Goal: Information Seeking & Learning: Learn about a topic

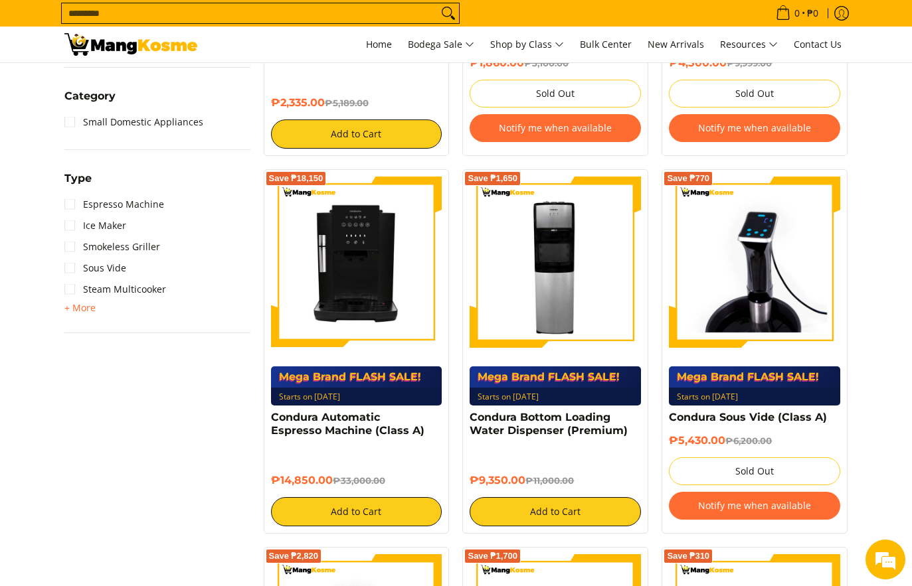
scroll to position [598, 0]
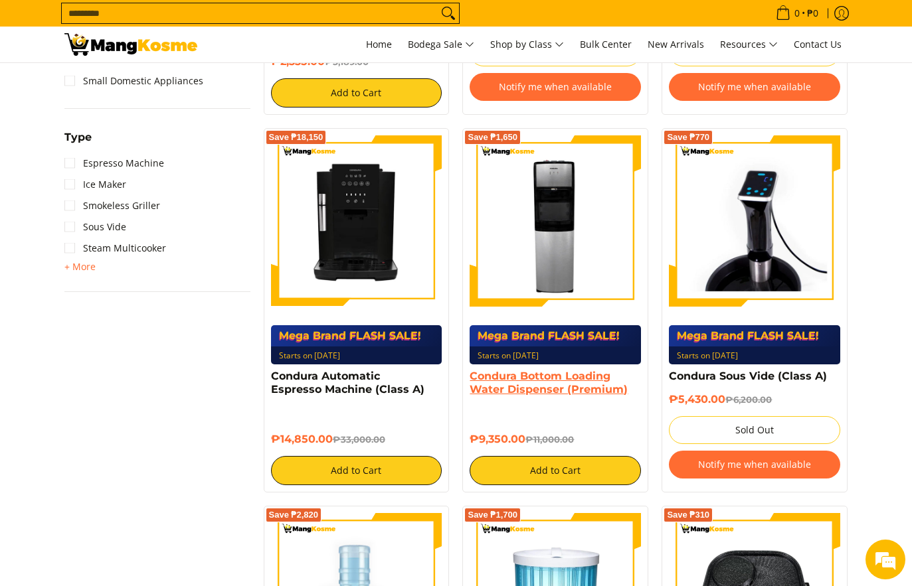
click at [533, 378] on link "Condura Bottom Loading Water Dispenser (Premium)" at bounding box center [549, 383] width 158 height 26
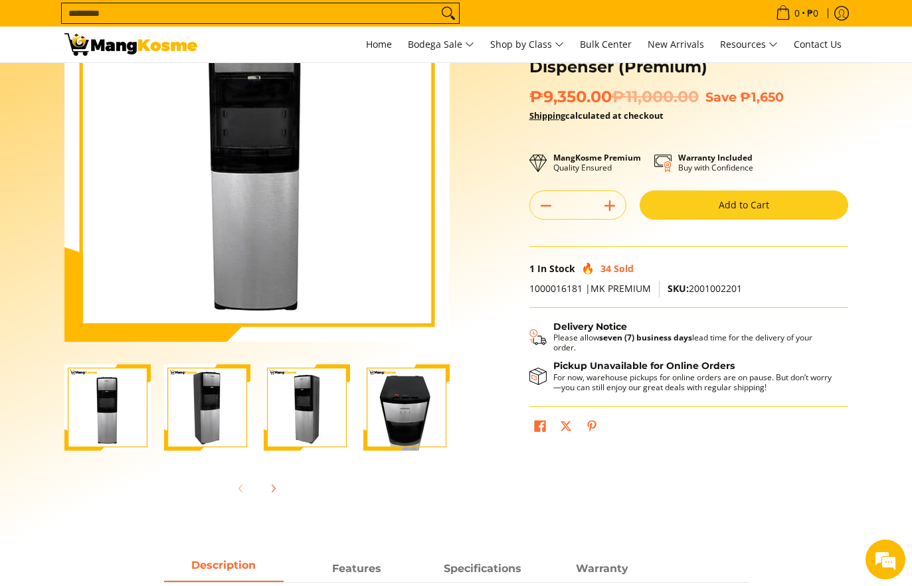
click at [132, 421] on img "Condura Bottom Loading Water Dispenser (Premium)-1" at bounding box center [107, 408] width 86 height 86
click at [209, 414] on img "Condura Bottom Loading Water Dispenser (Premium)-2" at bounding box center [207, 408] width 86 height 86
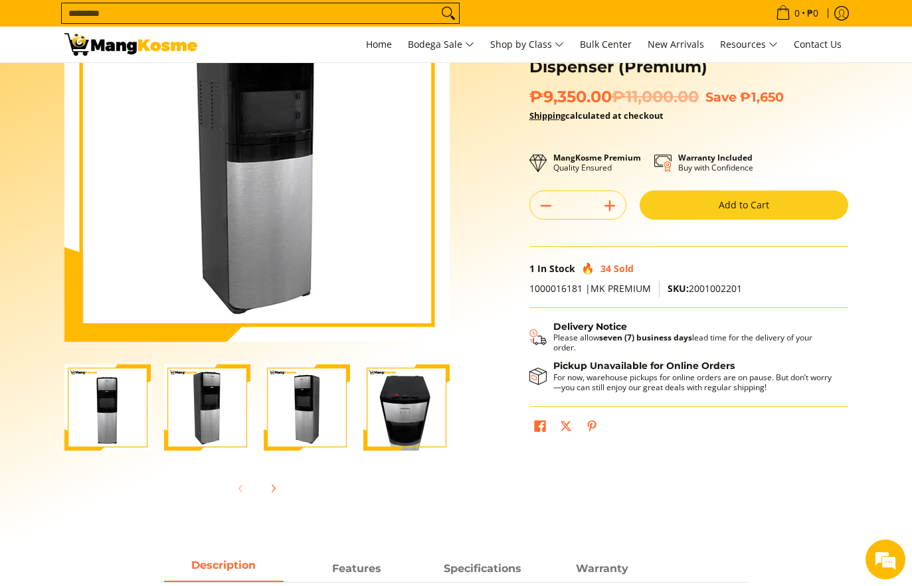
click at [294, 414] on img "Condura Bottom Loading Water Dispenser (Premium)-3" at bounding box center [307, 408] width 86 height 86
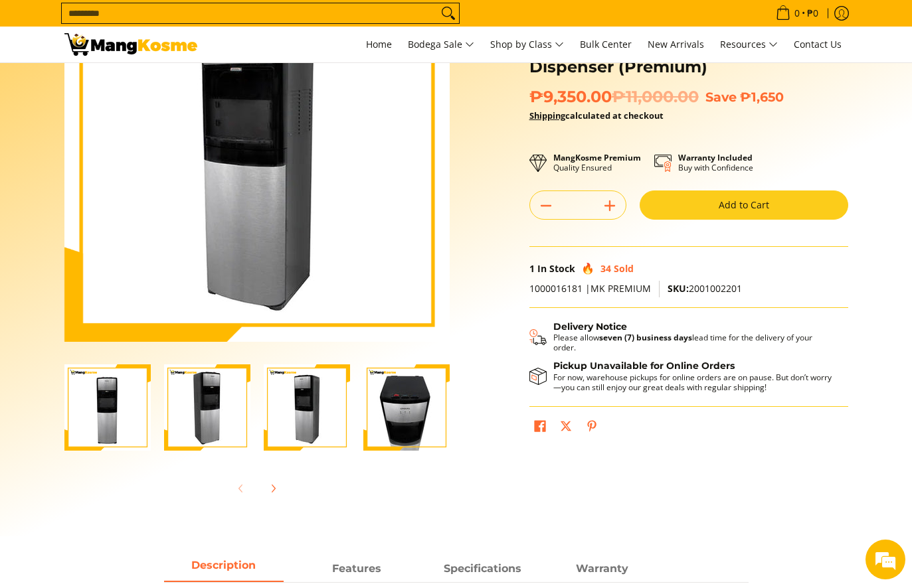
click at [402, 413] on img "Condura Bottom Loading Water Dispenser (Premium)-4" at bounding box center [406, 408] width 86 height 86
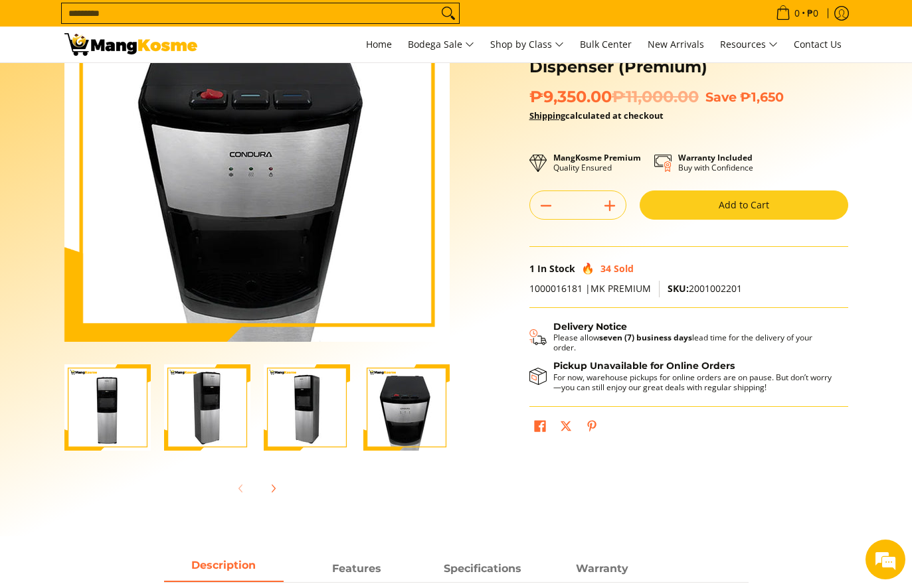
click at [398, 423] on img "Condura Bottom Loading Water Dispenser (Premium)-4" at bounding box center [406, 408] width 86 height 86
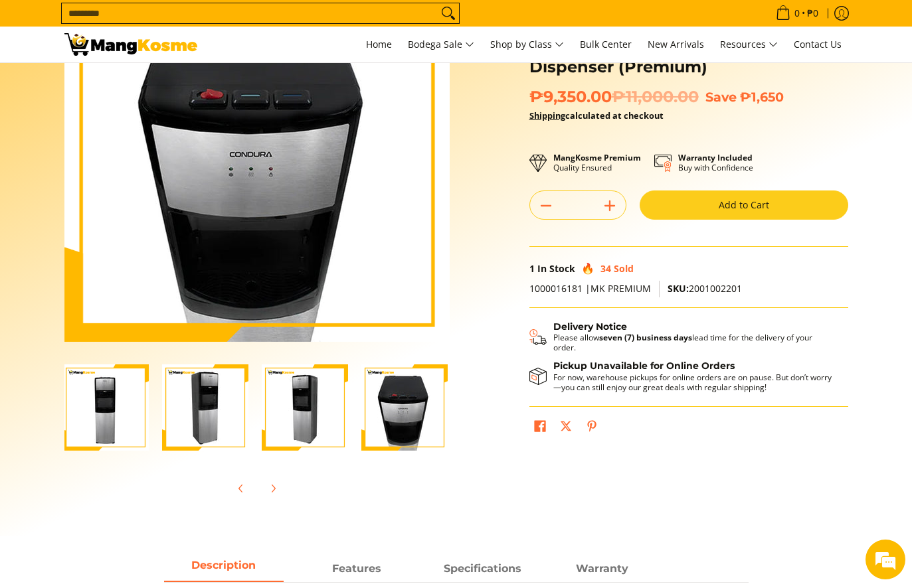
click at [330, 430] on img "Condura Bottom Loading Water Dispenser (Premium)-3" at bounding box center [305, 408] width 86 height 86
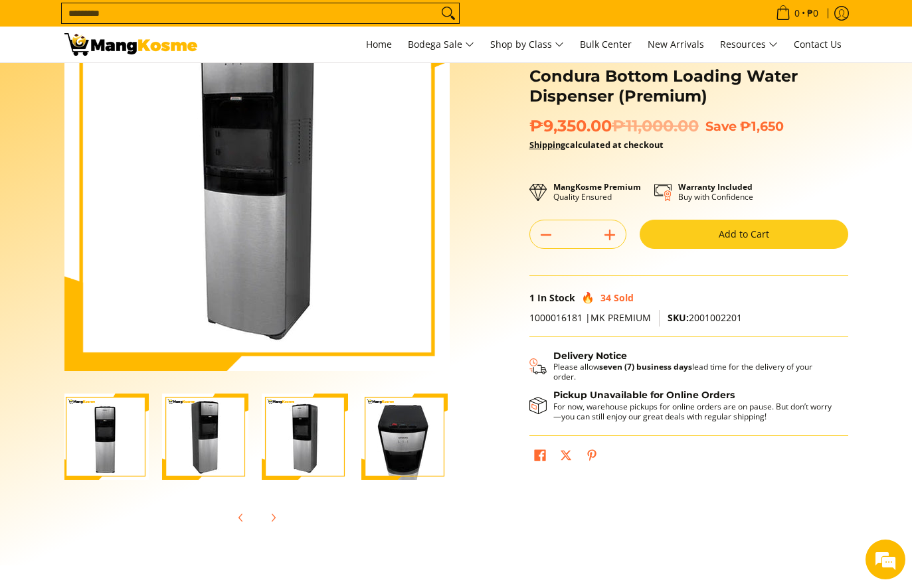
scroll to position [133, 0]
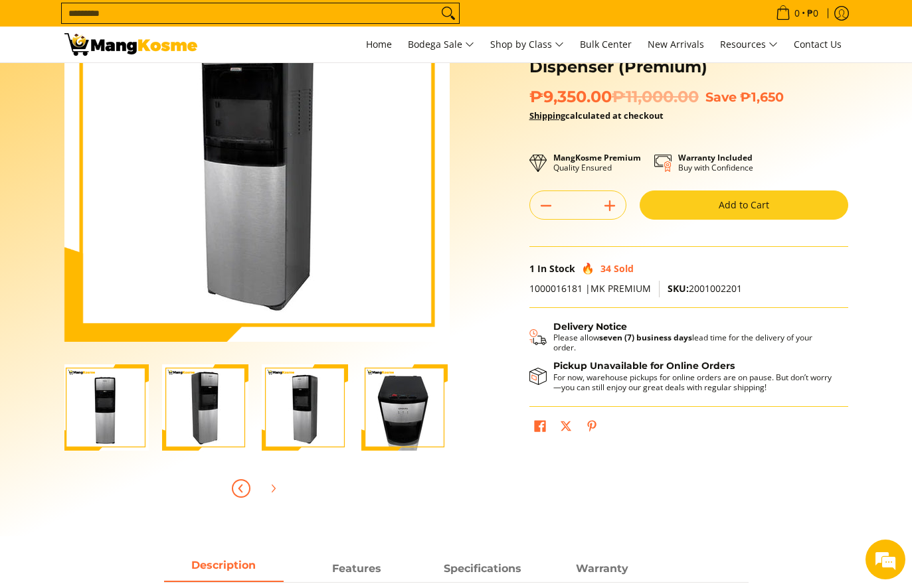
click at [243, 489] on icon "Previous" at bounding box center [241, 489] width 11 height 11
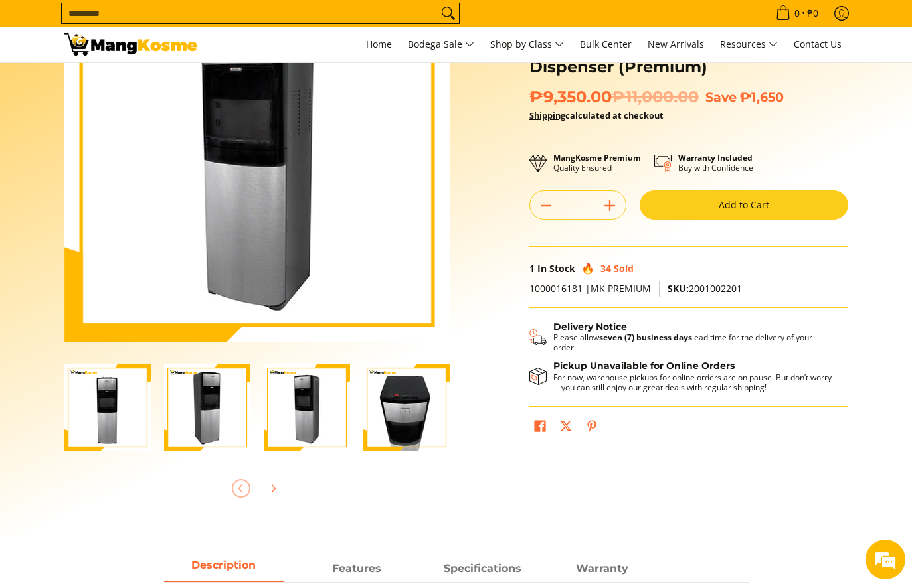
click at [243, 489] on div at bounding box center [256, 488] width 385 height 29
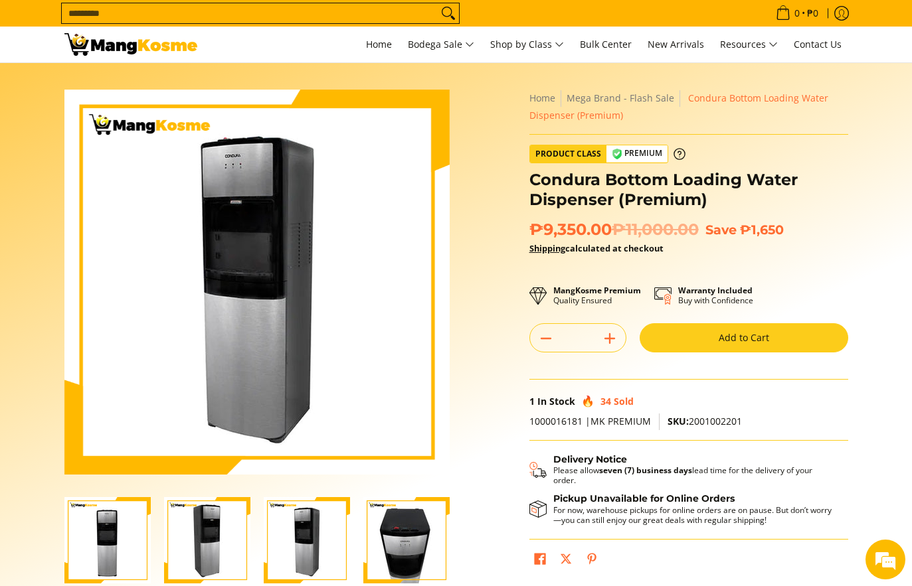
click at [300, 340] on img at bounding box center [256, 282] width 385 height 385
click at [612, 50] on span "Bulk Center" at bounding box center [606, 44] width 52 height 13
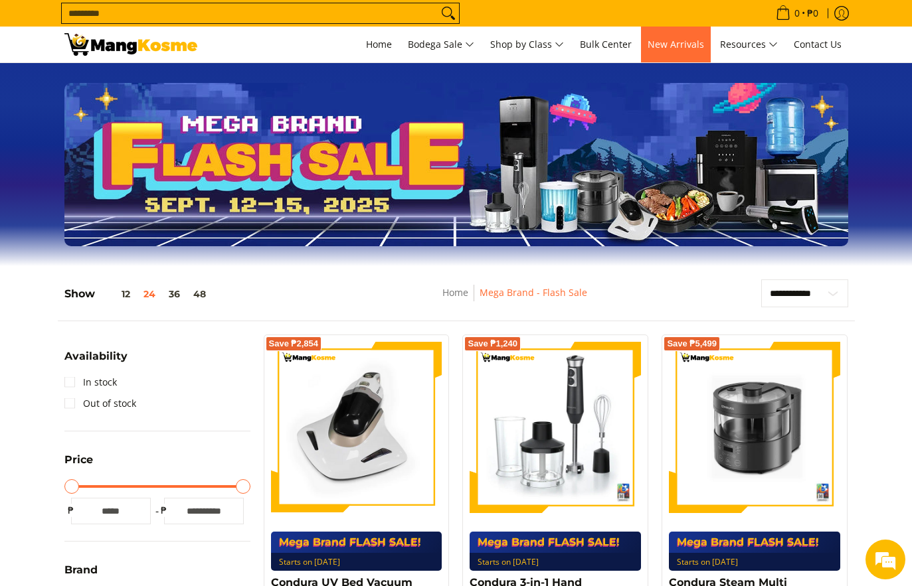
click at [663, 50] on span "New Arrivals" at bounding box center [676, 44] width 56 height 13
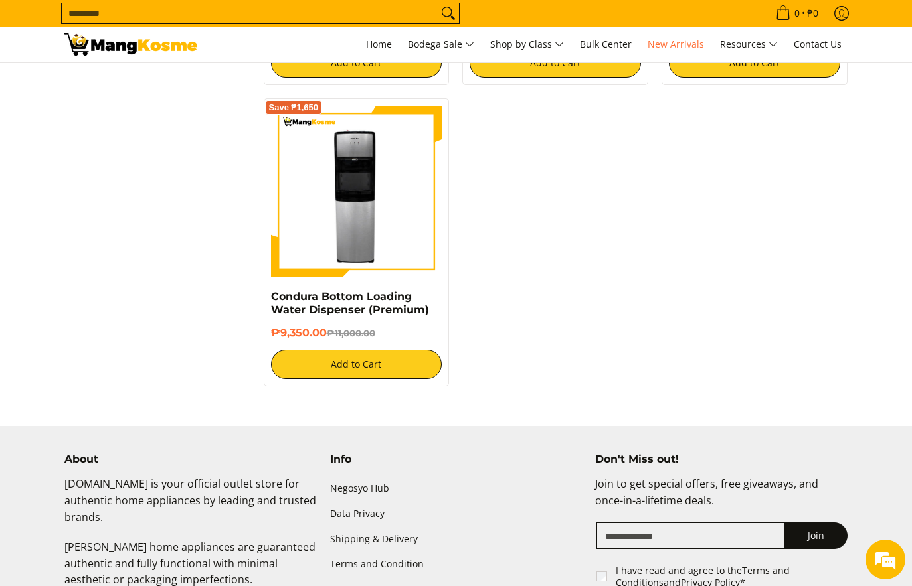
scroll to position [2391, 0]
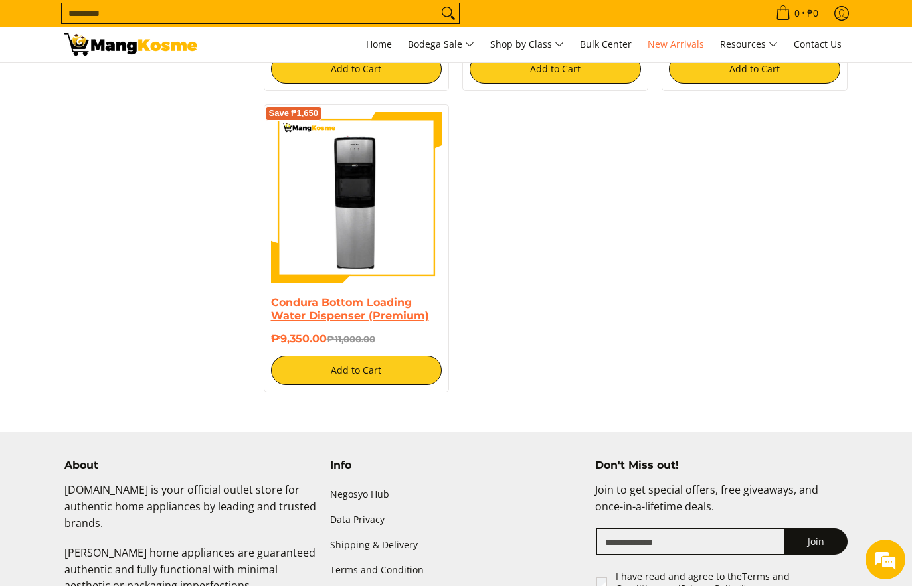
click at [347, 309] on link "Condura Bottom Loading Water Dispenser (Premium)" at bounding box center [350, 309] width 158 height 26
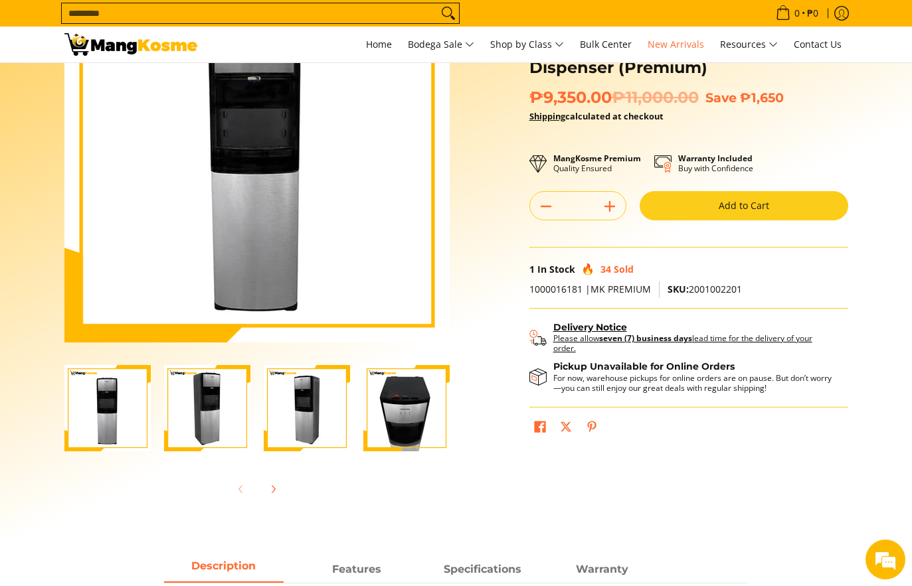
scroll to position [133, 0]
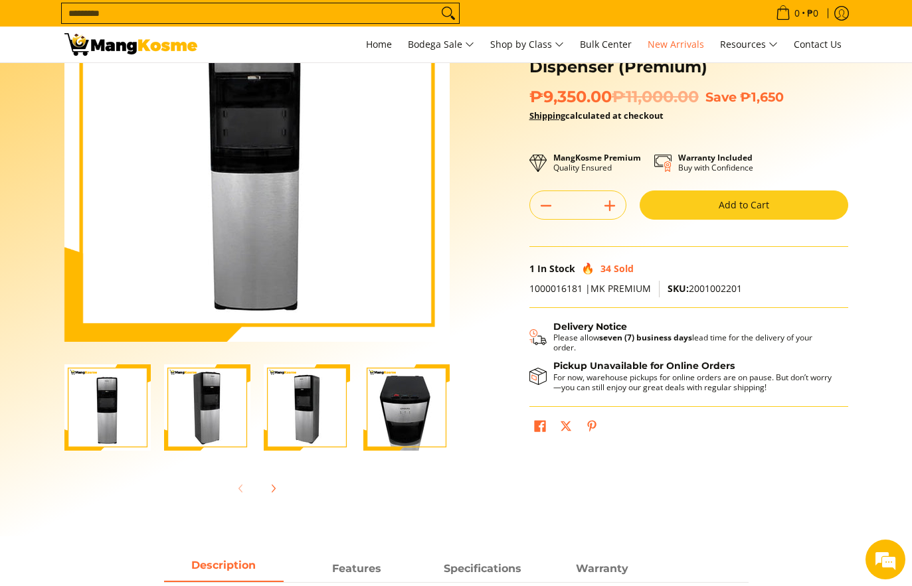
click at [132, 410] on img "Condura Bottom Loading Water Dispenser (Premium)-1" at bounding box center [107, 408] width 86 height 86
click at [201, 408] on img "Condura Bottom Loading Water Dispenser (Premium)-2" at bounding box center [207, 408] width 86 height 86
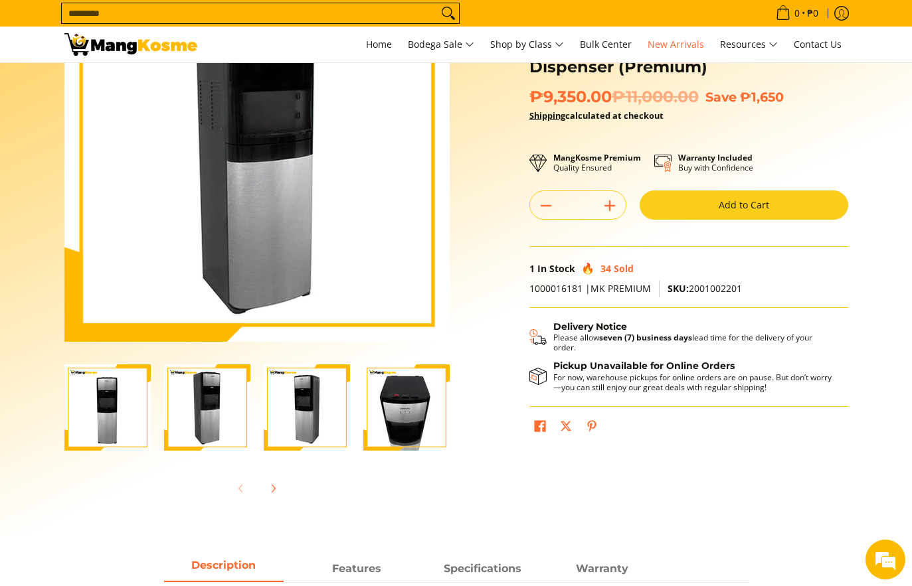
click at [306, 411] on img "Condura Bottom Loading Water Dispenser (Premium)-3" at bounding box center [307, 408] width 86 height 86
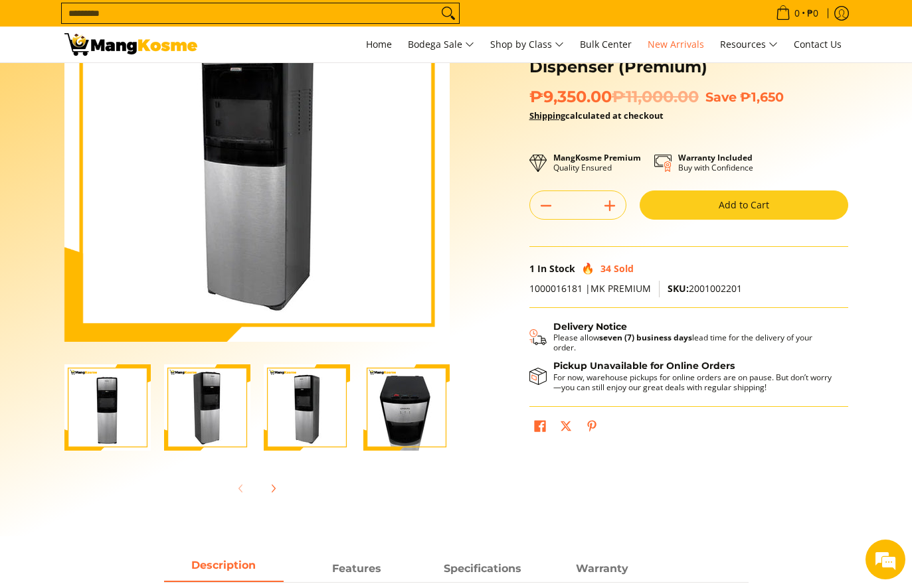
click at [430, 407] on img "Condura Bottom Loading Water Dispenser (Premium)-4" at bounding box center [406, 408] width 86 height 86
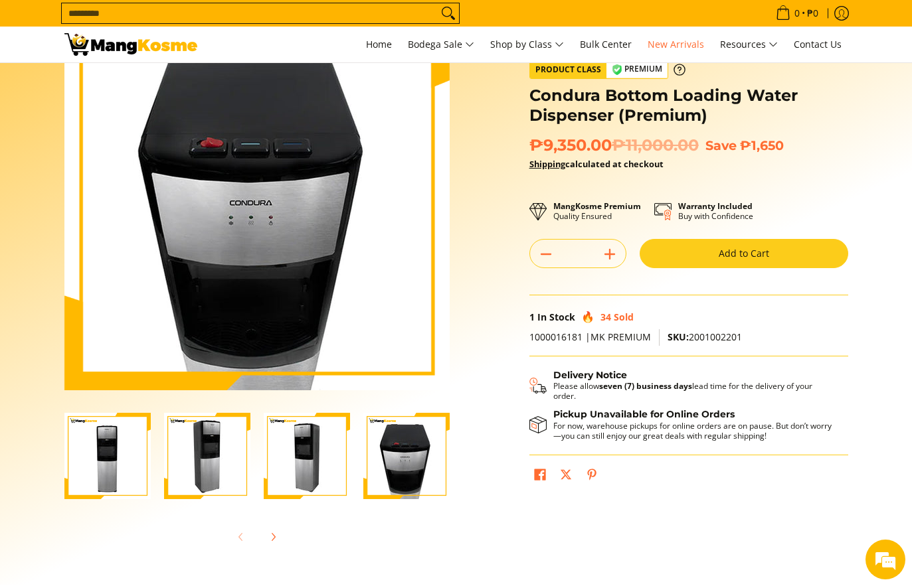
scroll to position [0, 0]
